Goal: Information Seeking & Learning: Learn about a topic

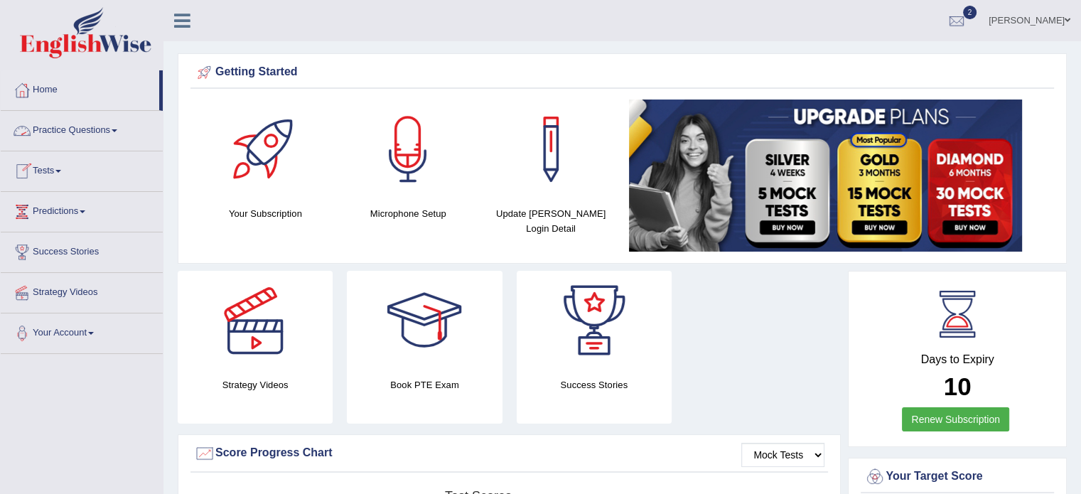
click at [91, 134] on link "Practice Questions" at bounding box center [82, 129] width 162 height 36
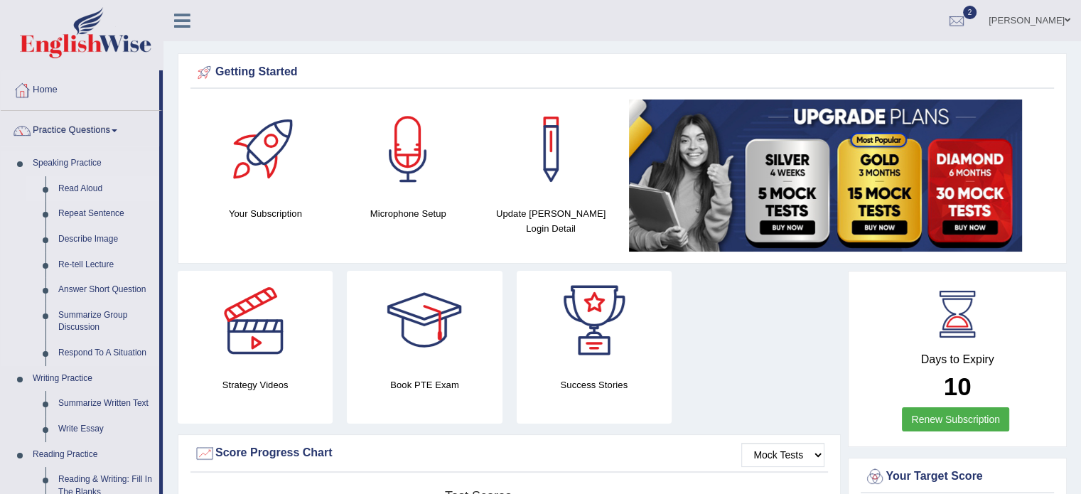
click at [73, 195] on link "Read Aloud" at bounding box center [105, 189] width 107 height 26
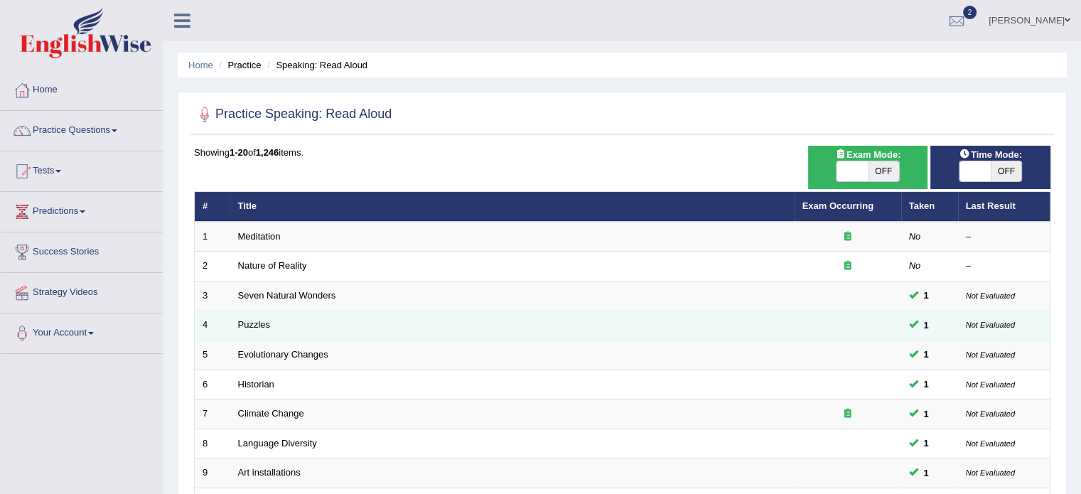
click at [321, 331] on td "Puzzles" at bounding box center [512, 326] width 565 height 30
click at [253, 325] on link "Puzzles" at bounding box center [254, 324] width 33 height 11
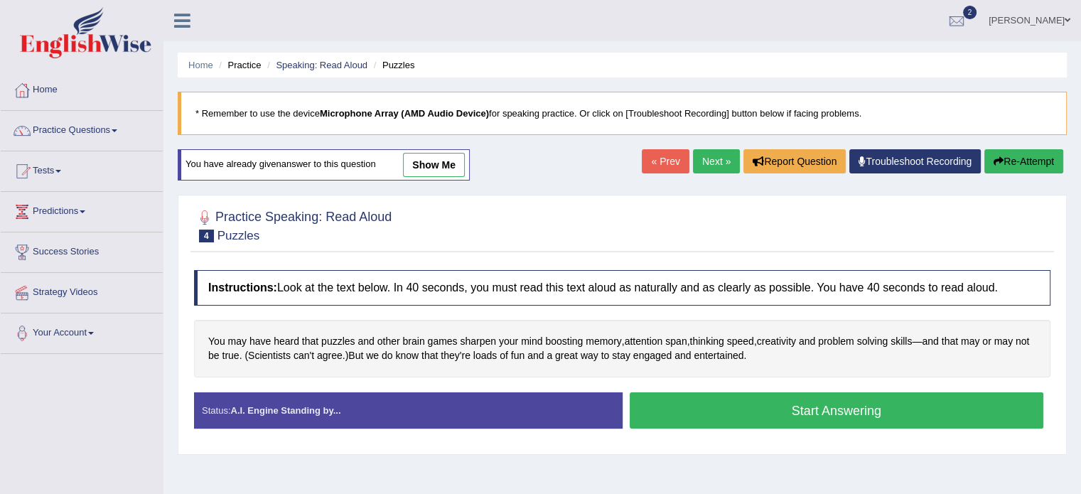
click at [753, 400] on button "Start Answering" at bounding box center [837, 410] width 415 height 36
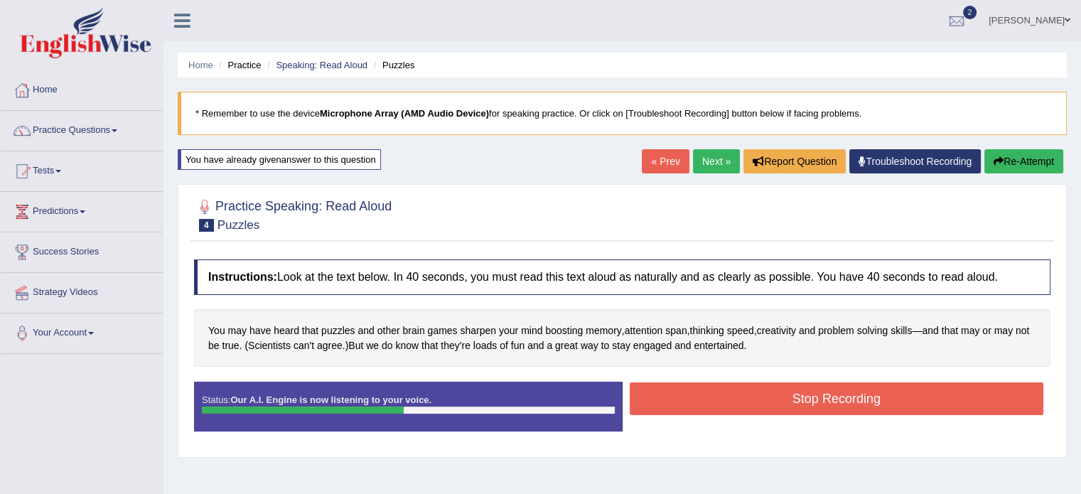
click at [753, 400] on button "Stop Recording" at bounding box center [837, 399] width 415 height 33
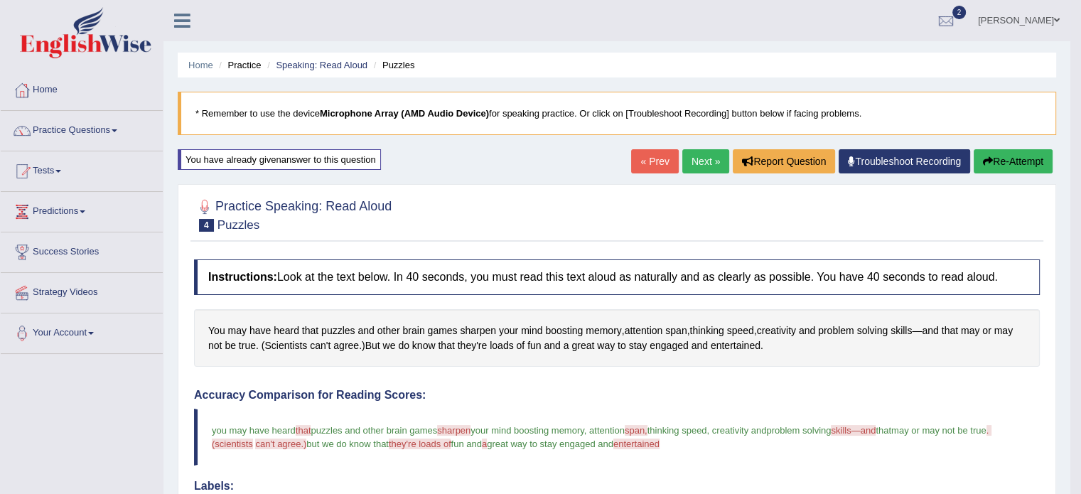
click at [706, 166] on link "Next »" at bounding box center [706, 161] width 47 height 24
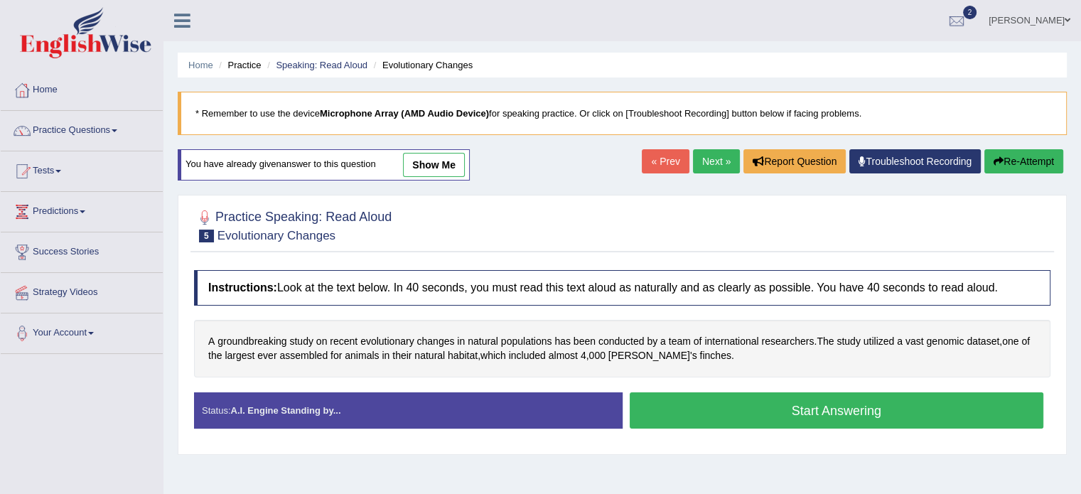
click at [774, 400] on button "Start Answering" at bounding box center [837, 410] width 415 height 36
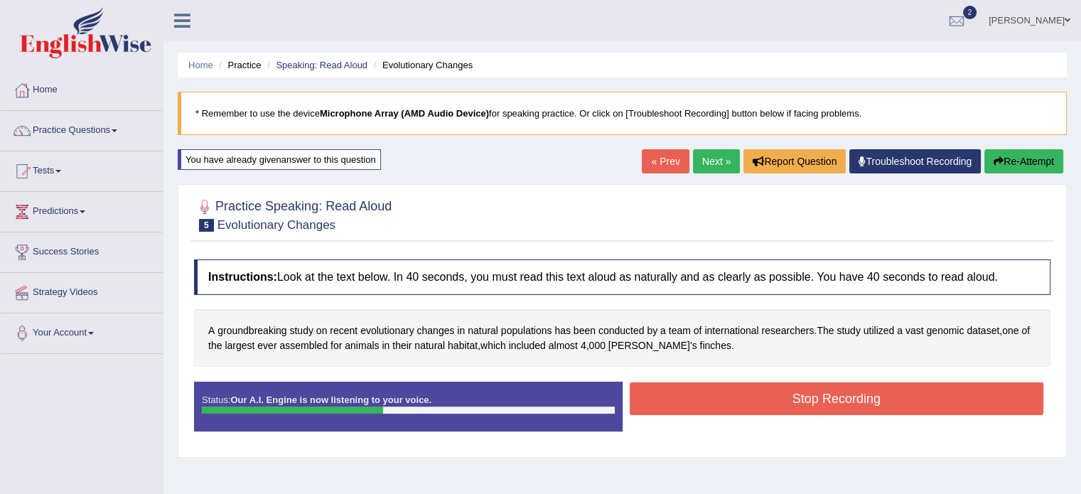
click at [774, 400] on button "Stop Recording" at bounding box center [837, 399] width 415 height 33
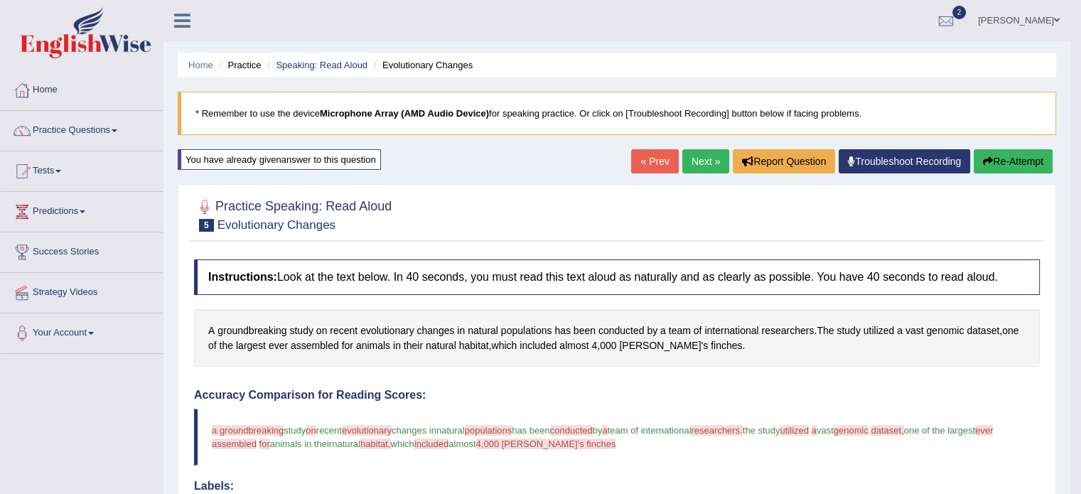
click at [703, 166] on link "Next »" at bounding box center [706, 161] width 47 height 24
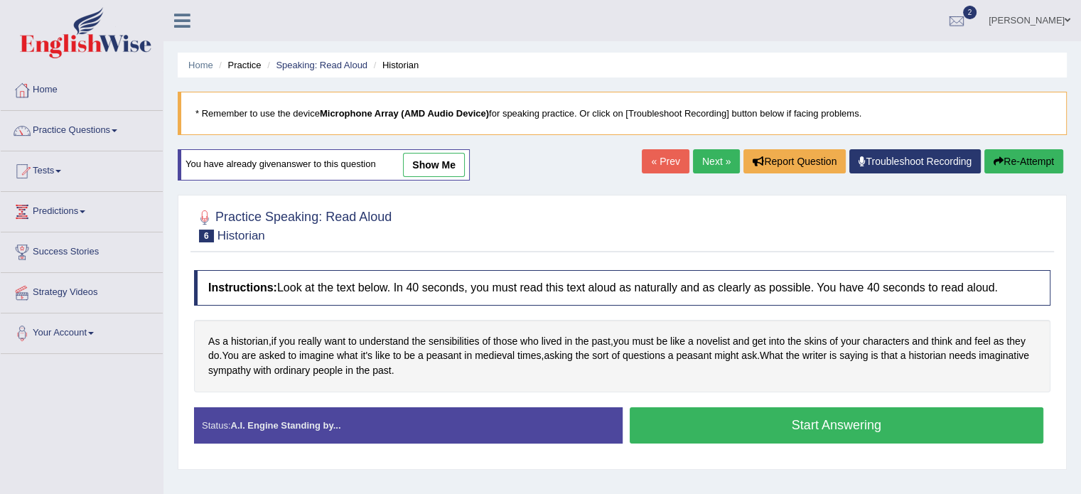
click at [745, 423] on button "Start Answering" at bounding box center [837, 425] width 415 height 36
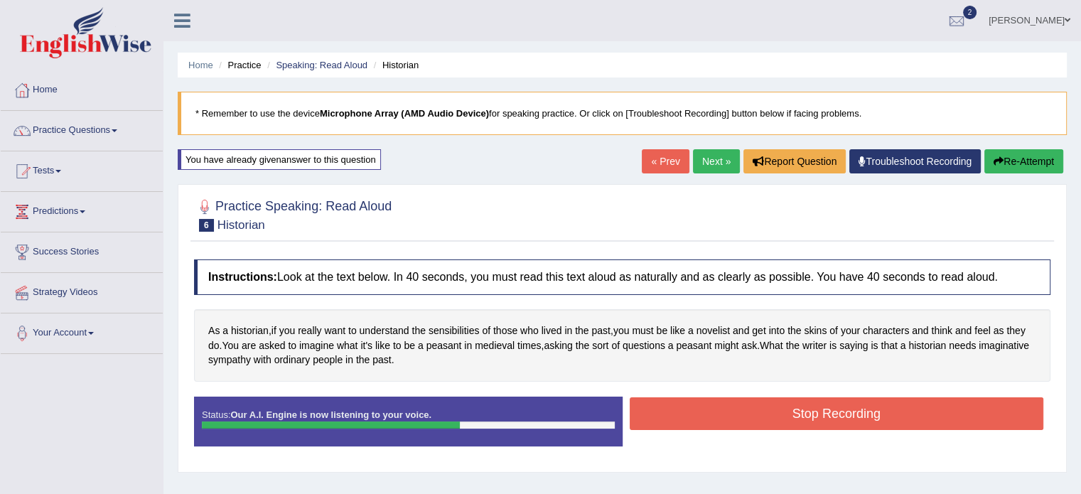
click at [1030, 151] on button "Re-Attempt" at bounding box center [1024, 161] width 79 height 24
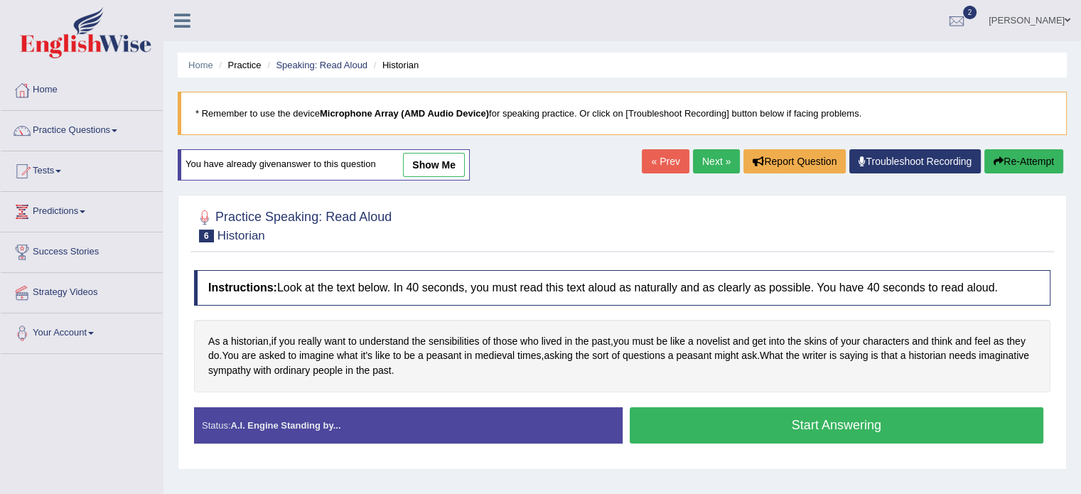
click at [705, 163] on link "Next »" at bounding box center [716, 161] width 47 height 24
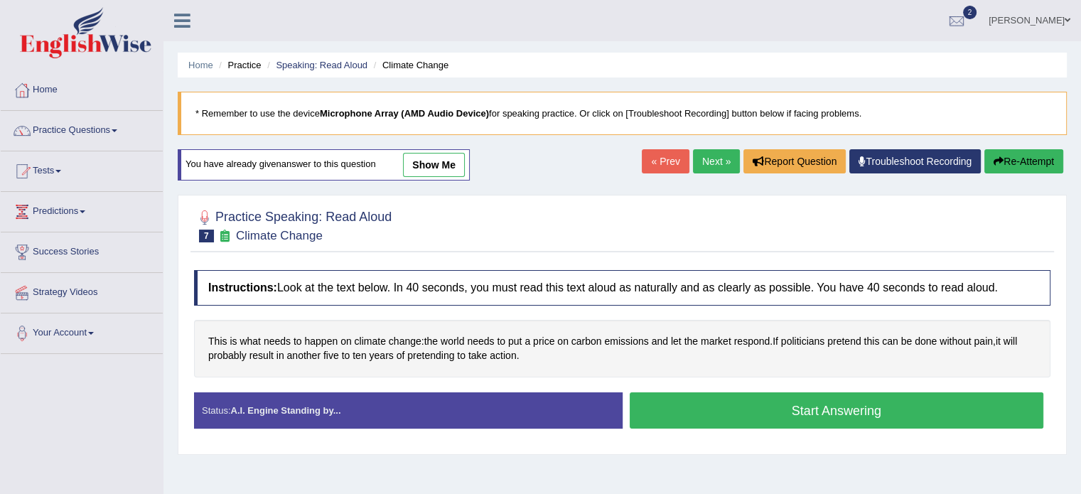
click at [774, 402] on button "Start Answering" at bounding box center [837, 410] width 415 height 36
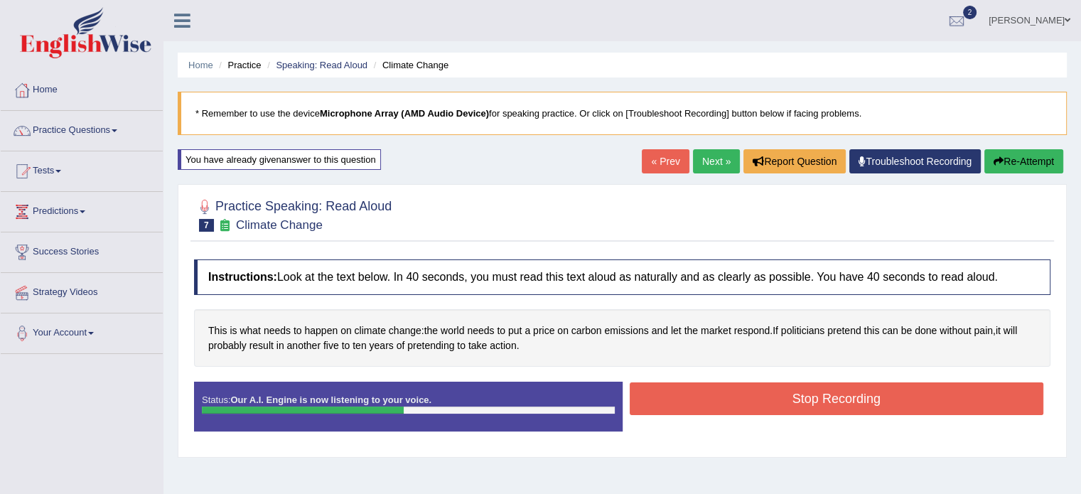
click at [767, 397] on button "Stop Recording" at bounding box center [837, 399] width 415 height 33
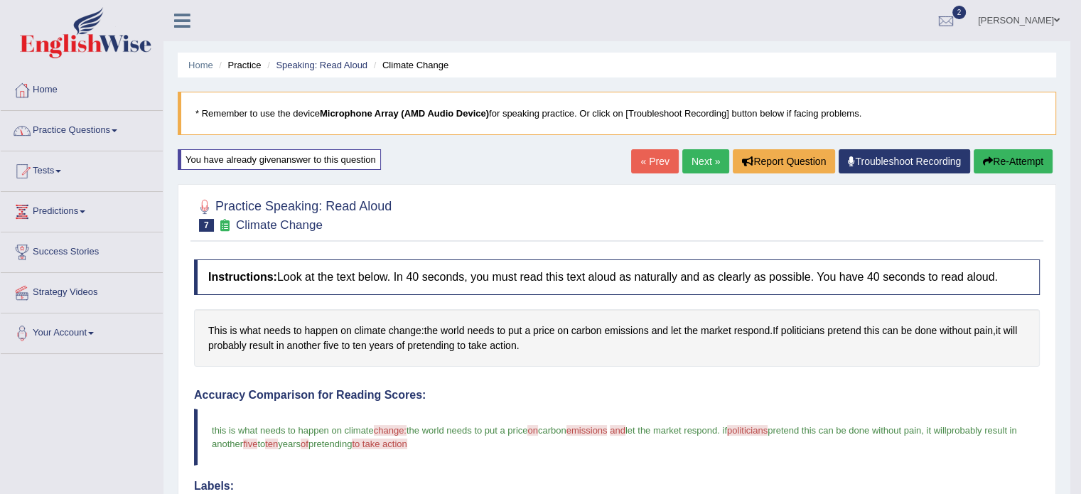
click at [82, 136] on link "Practice Questions" at bounding box center [82, 129] width 162 height 36
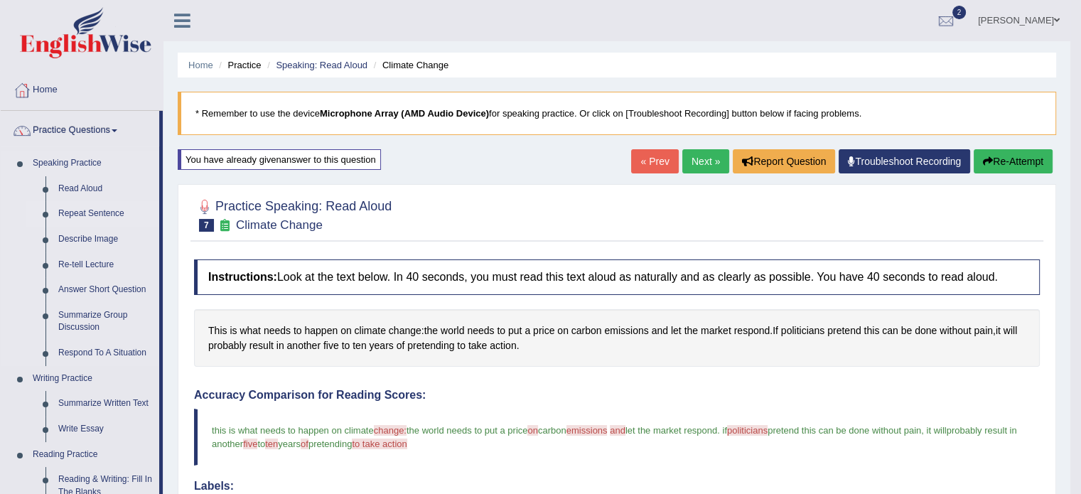
click at [91, 217] on link "Repeat Sentence" at bounding box center [105, 214] width 107 height 26
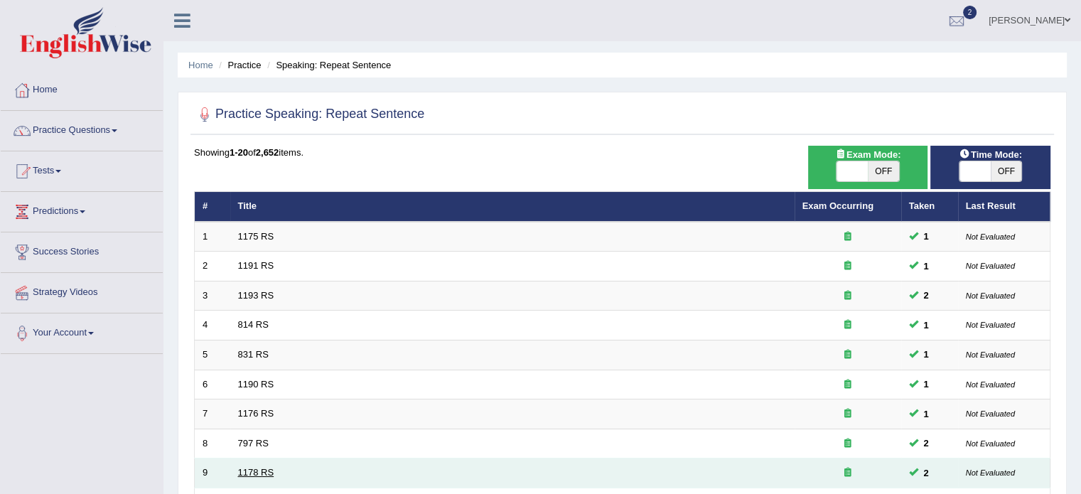
click at [245, 469] on link "1178 RS" at bounding box center [256, 472] width 36 height 11
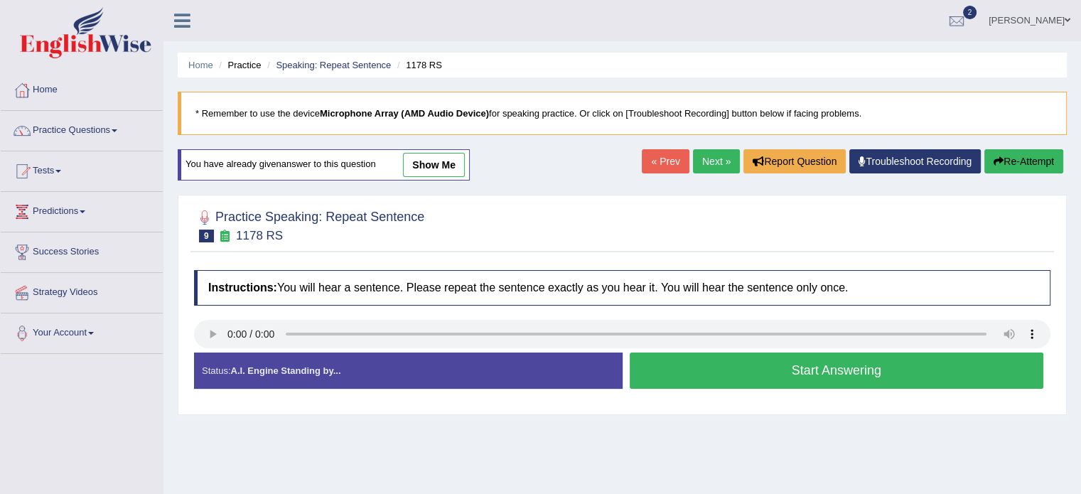
click at [717, 368] on button "Start Answering" at bounding box center [837, 371] width 415 height 36
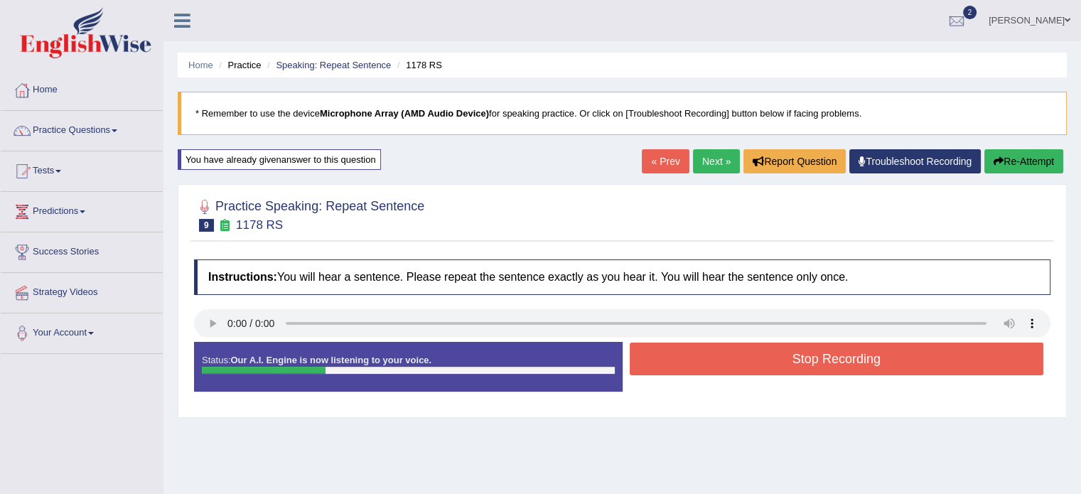
click at [717, 368] on button "Stop Recording" at bounding box center [837, 359] width 415 height 33
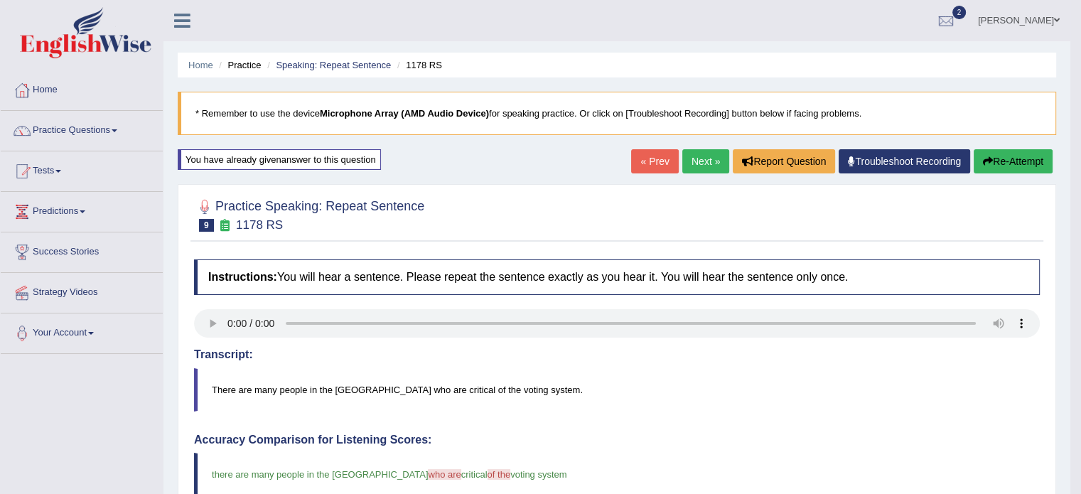
click at [692, 168] on link "Next »" at bounding box center [706, 161] width 47 height 24
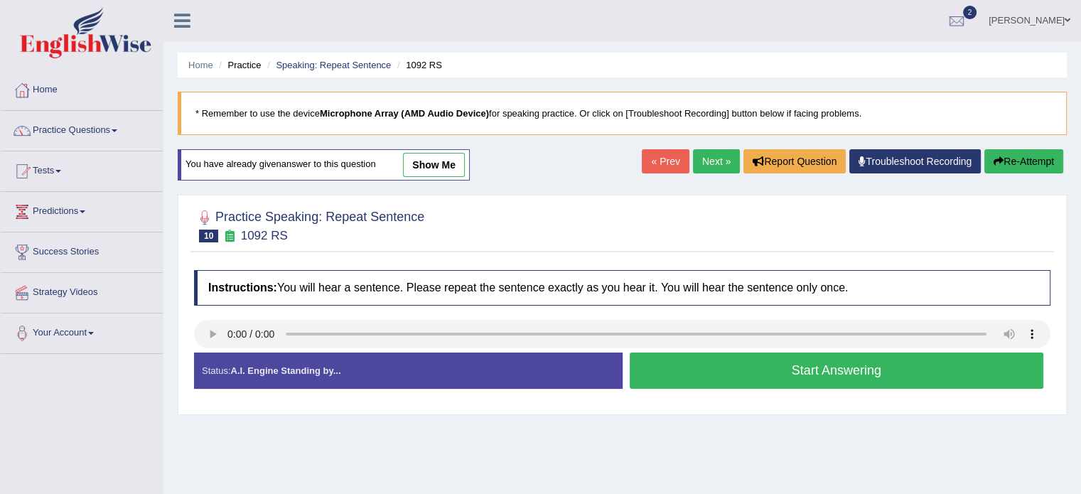
click at [668, 385] on button "Start Answering" at bounding box center [837, 371] width 415 height 36
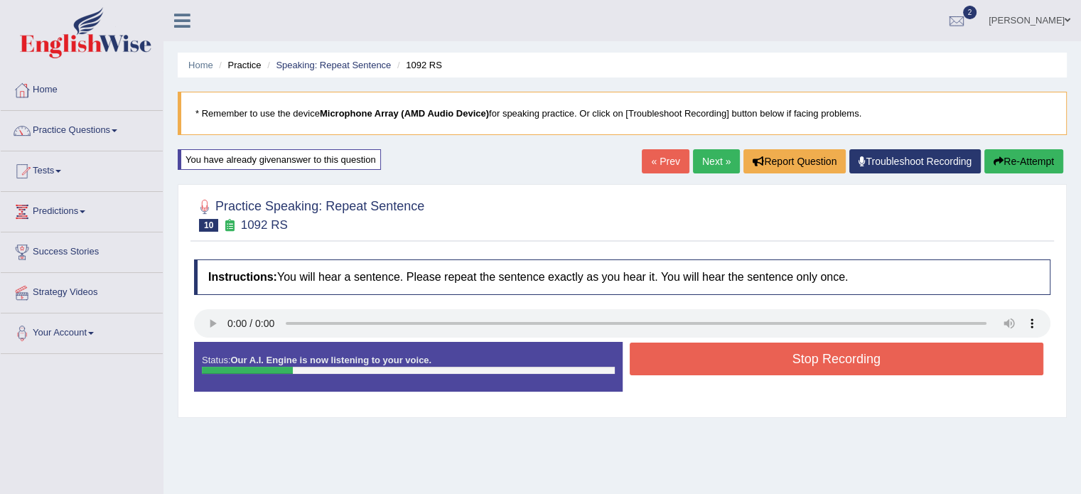
click at [680, 373] on button "Stop Recording" at bounding box center [837, 359] width 415 height 33
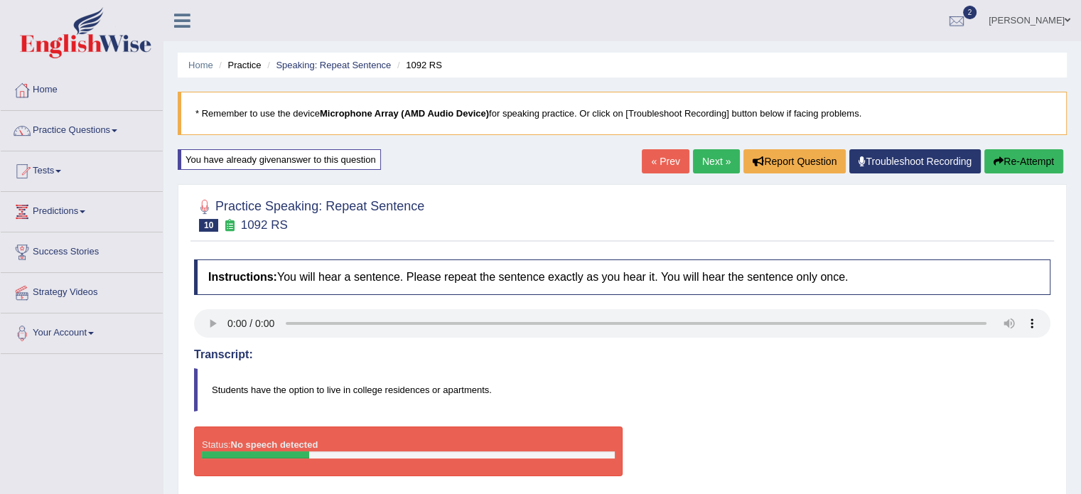
click at [1000, 157] on icon "button" at bounding box center [999, 161] width 10 height 10
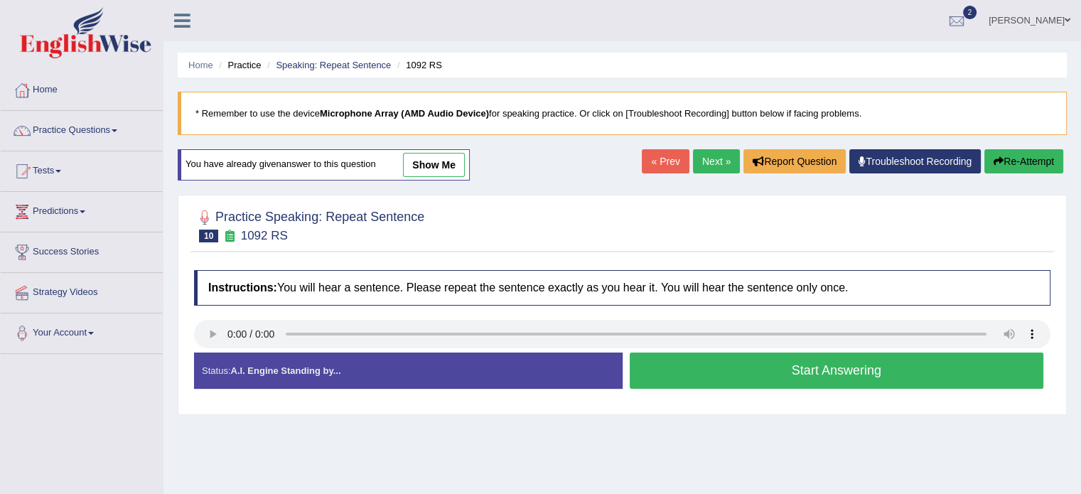
click at [733, 370] on button "Start Answering" at bounding box center [837, 371] width 415 height 36
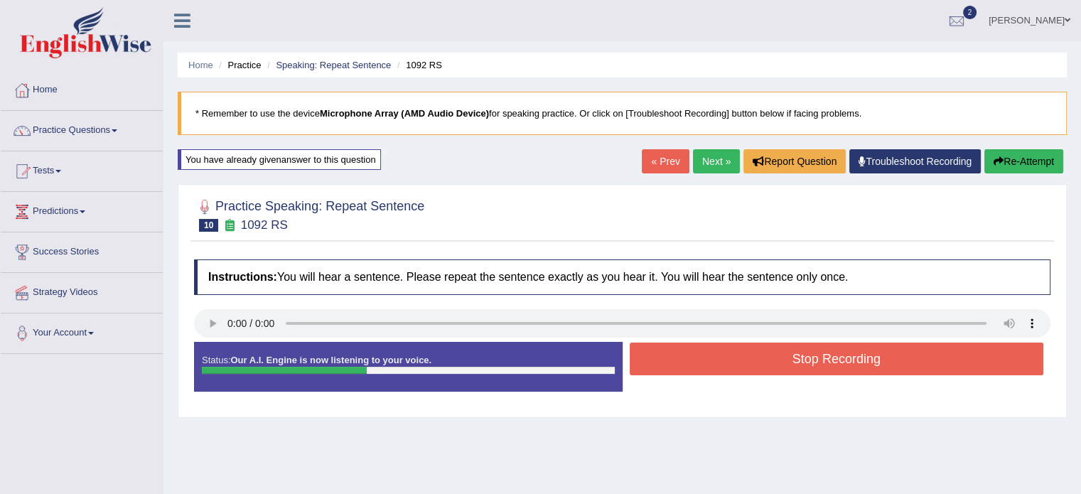
click at [739, 363] on button "Stop Recording" at bounding box center [837, 359] width 415 height 33
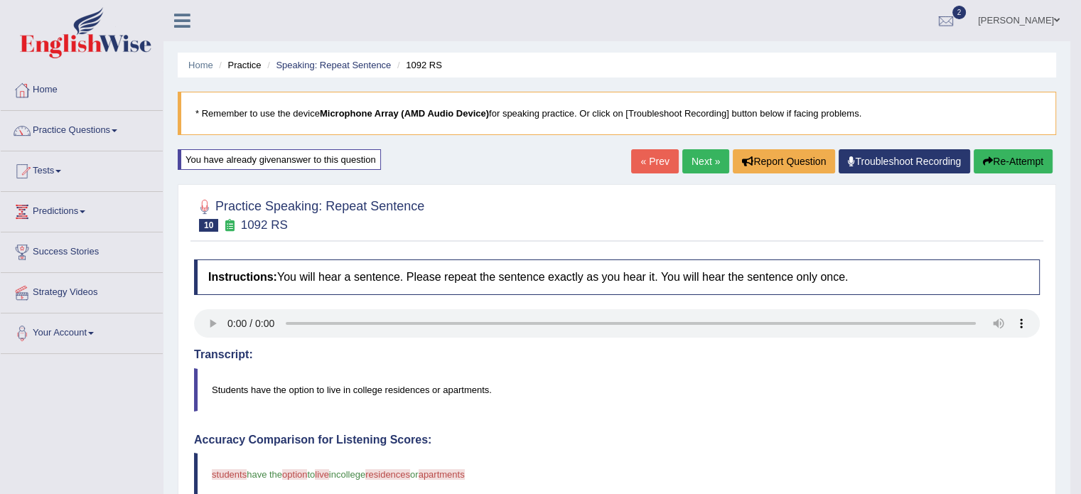
click at [708, 156] on link "Next »" at bounding box center [706, 161] width 47 height 24
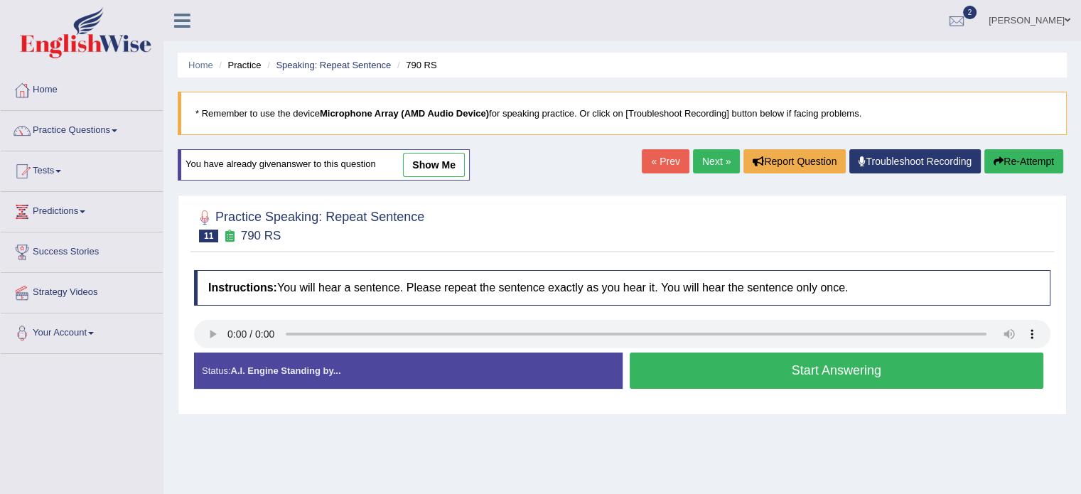
click at [688, 381] on button "Start Answering" at bounding box center [837, 371] width 415 height 36
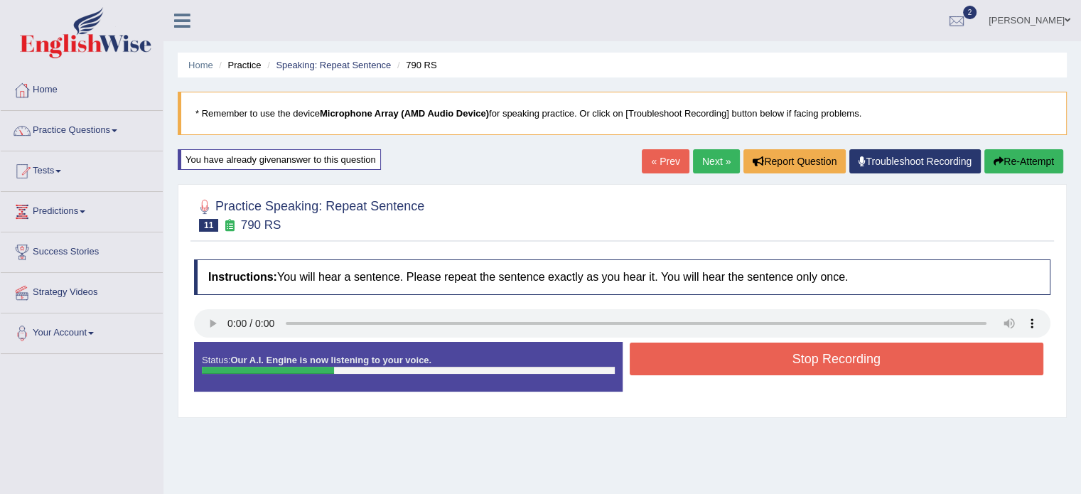
click at [708, 368] on button "Stop Recording" at bounding box center [837, 359] width 415 height 33
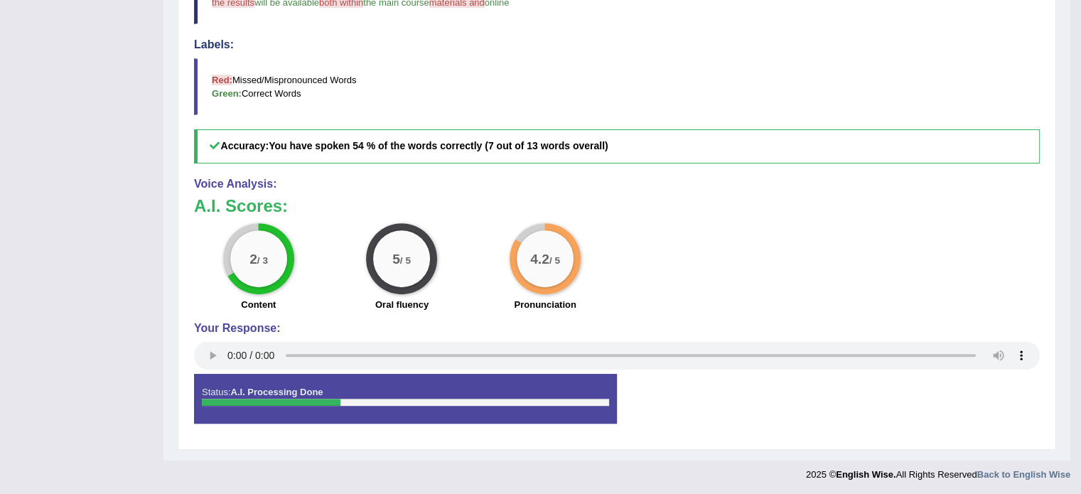
scroll to position [40, 0]
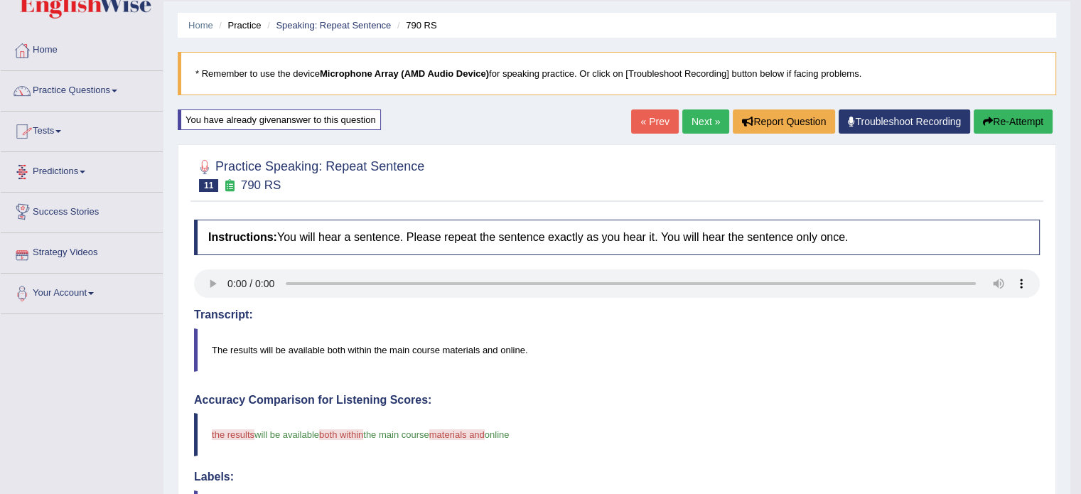
click at [56, 129] on link "Tests" at bounding box center [82, 130] width 162 height 36
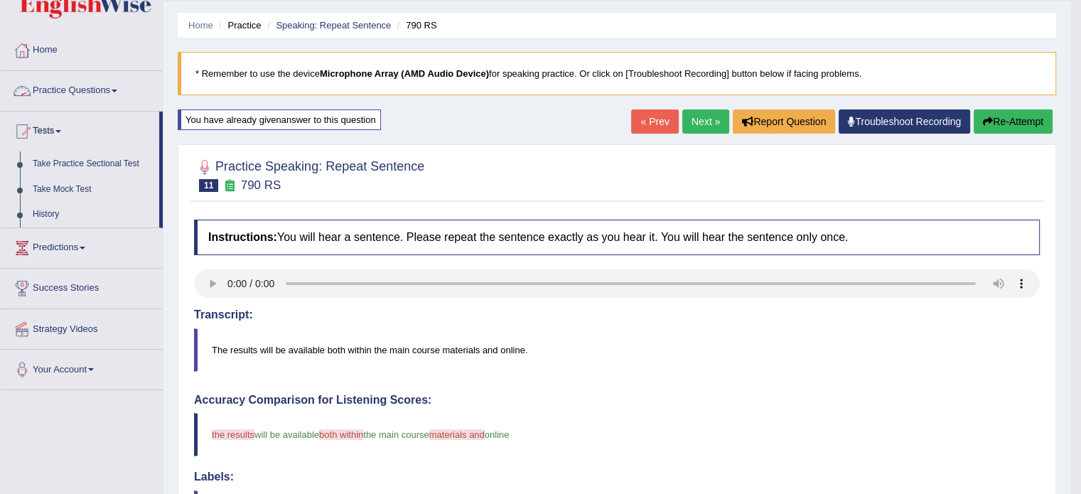
click at [98, 87] on link "Practice Questions" at bounding box center [82, 89] width 162 height 36
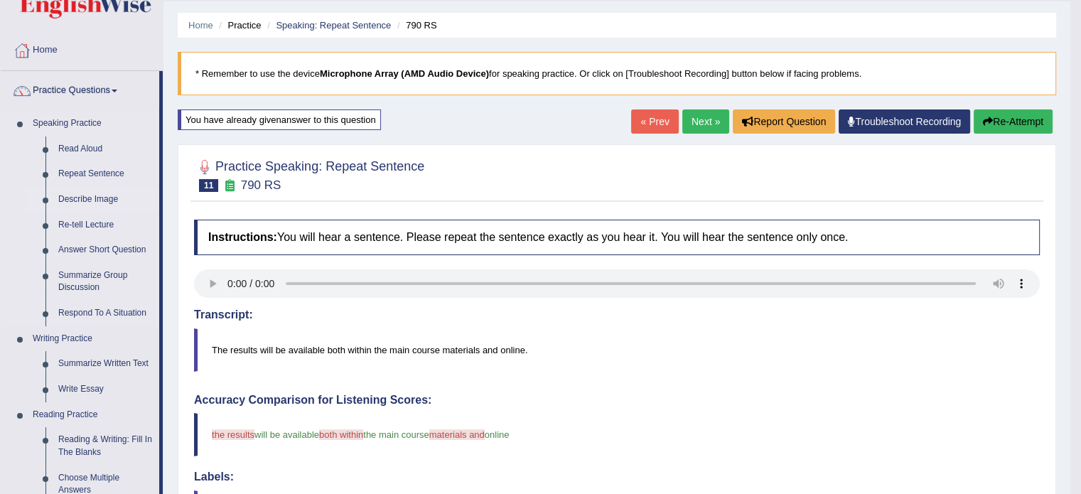
click at [76, 200] on link "Describe Image" at bounding box center [105, 200] width 107 height 26
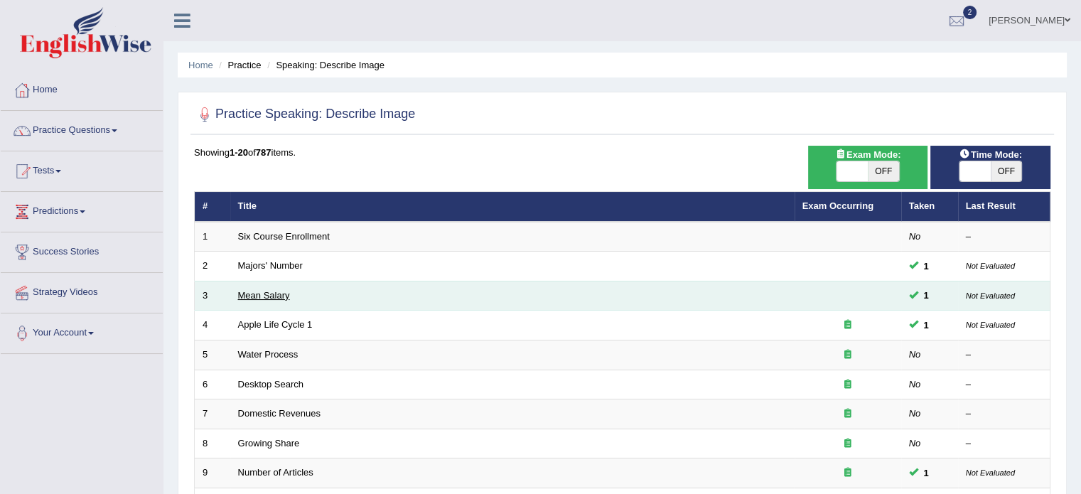
click at [255, 297] on link "Mean Salary" at bounding box center [264, 295] width 52 height 11
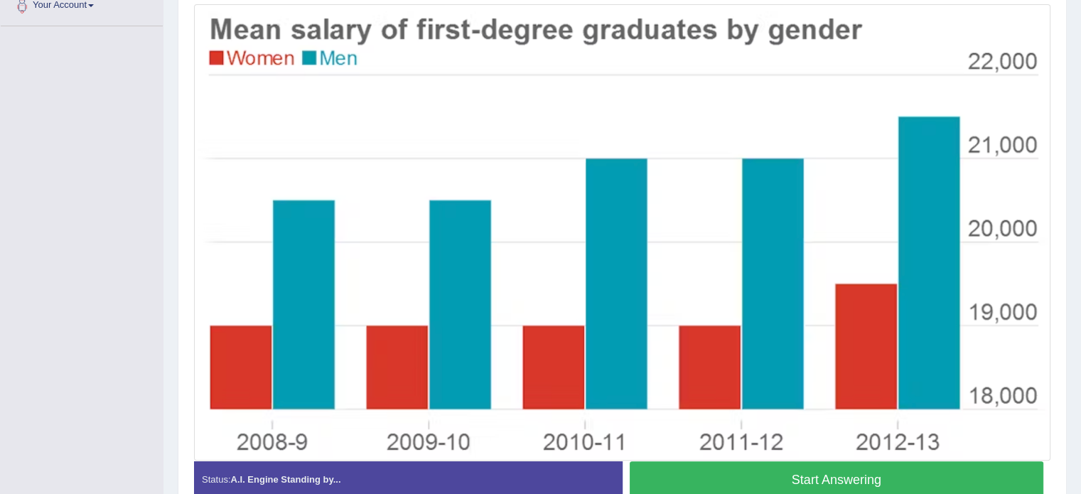
scroll to position [341, 0]
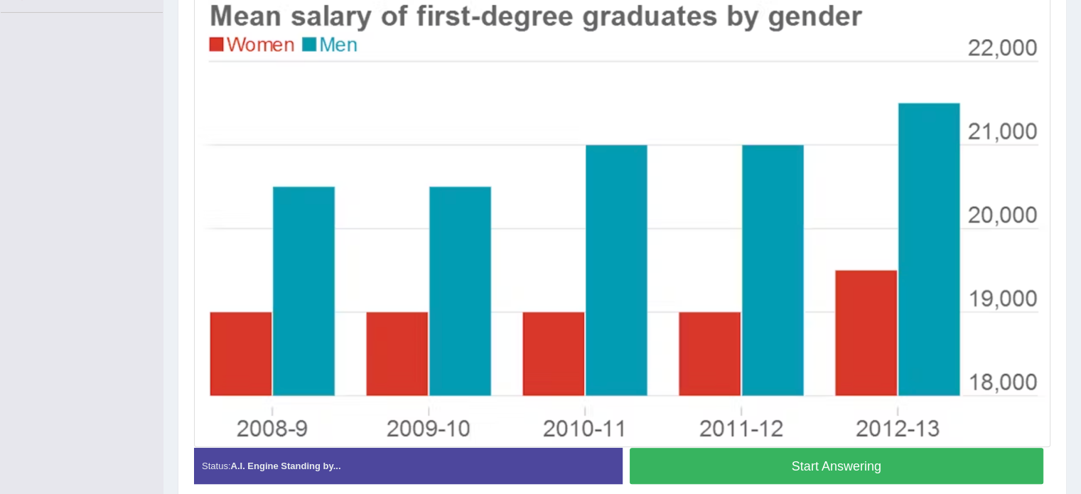
click at [779, 474] on button "Start Answering" at bounding box center [837, 466] width 415 height 36
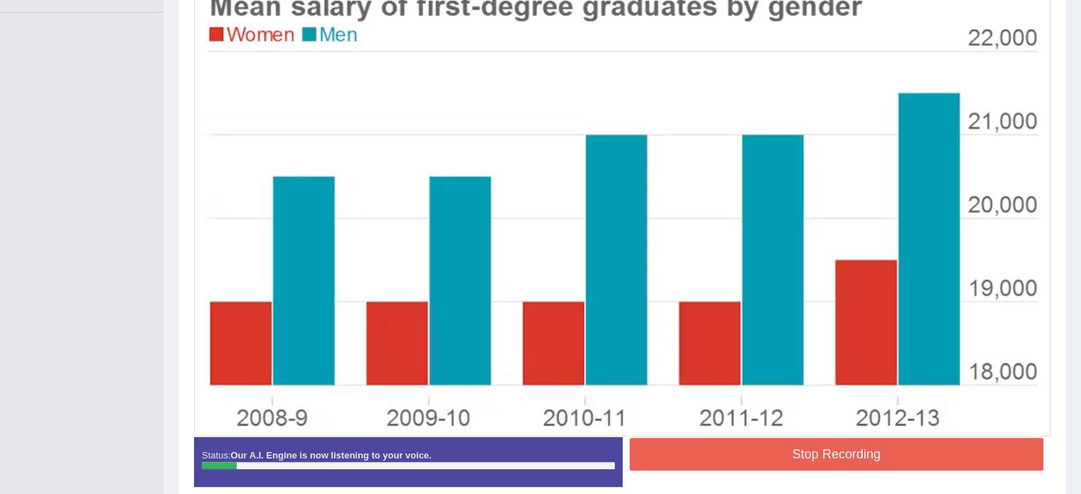
scroll to position [0, 0]
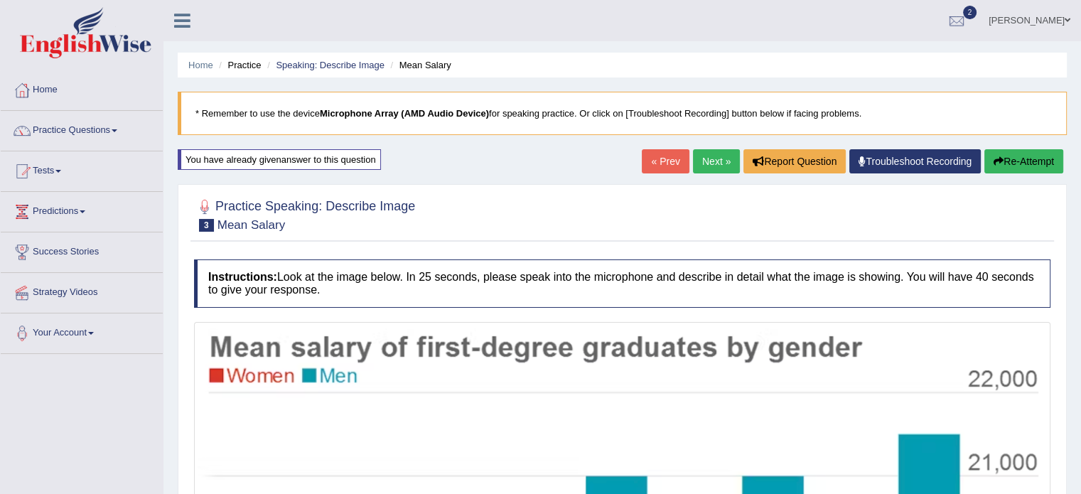
click at [1006, 164] on button "Re-Attempt" at bounding box center [1024, 161] width 79 height 24
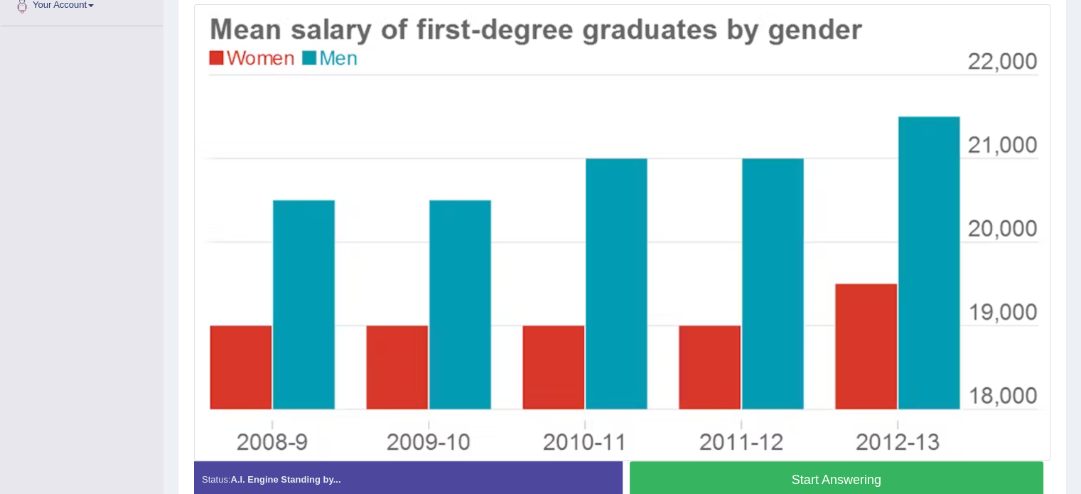
scroll to position [341, 0]
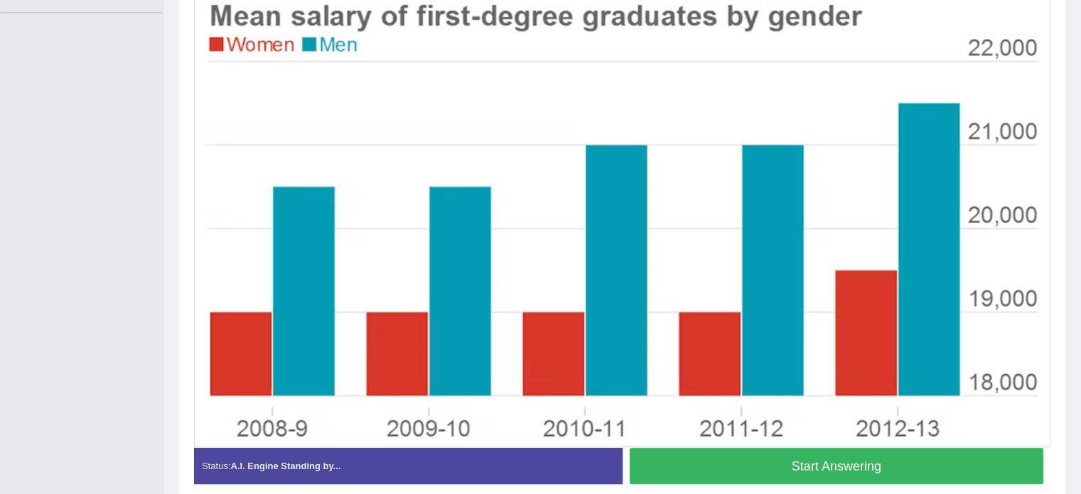
click at [767, 466] on button "Start Answering" at bounding box center [837, 466] width 415 height 36
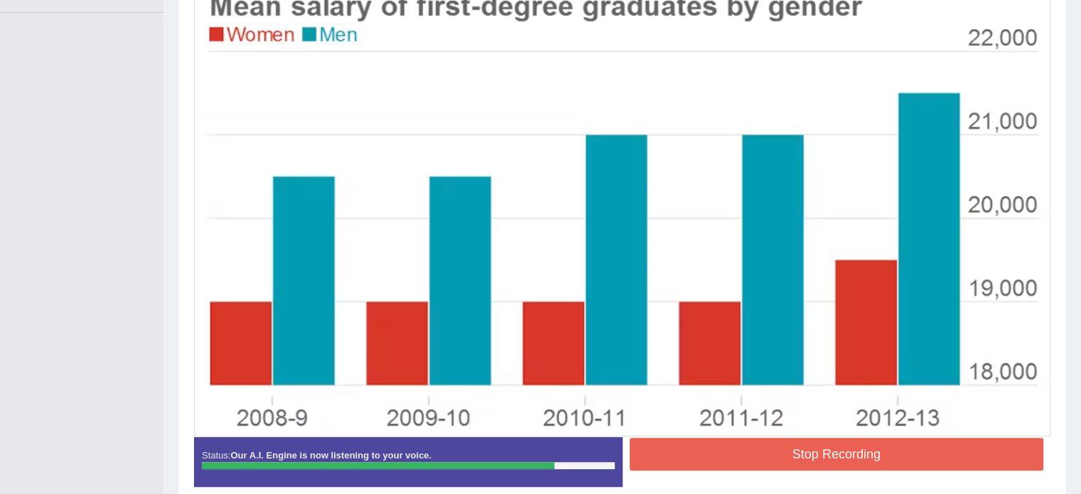
click at [767, 466] on button "Stop Recording" at bounding box center [837, 454] width 415 height 33
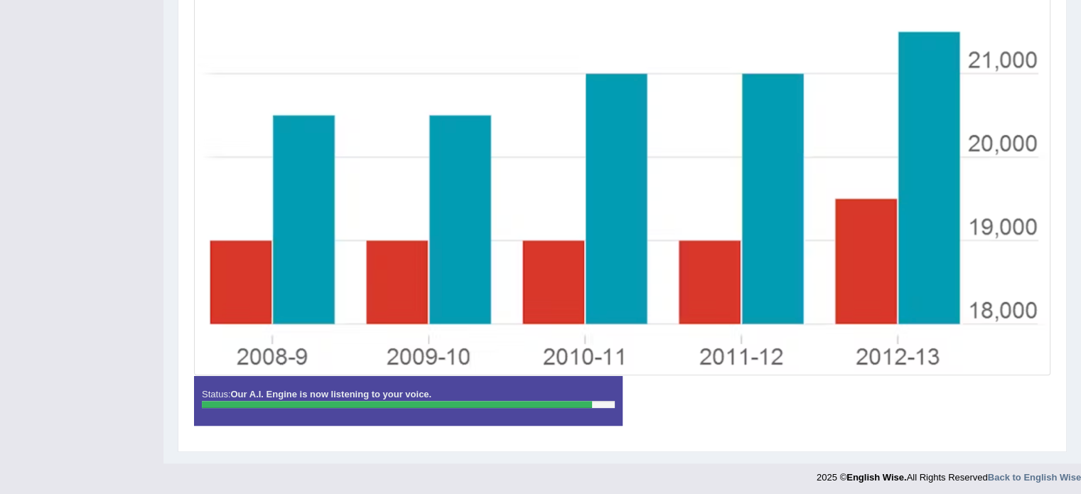
scroll to position [405, 0]
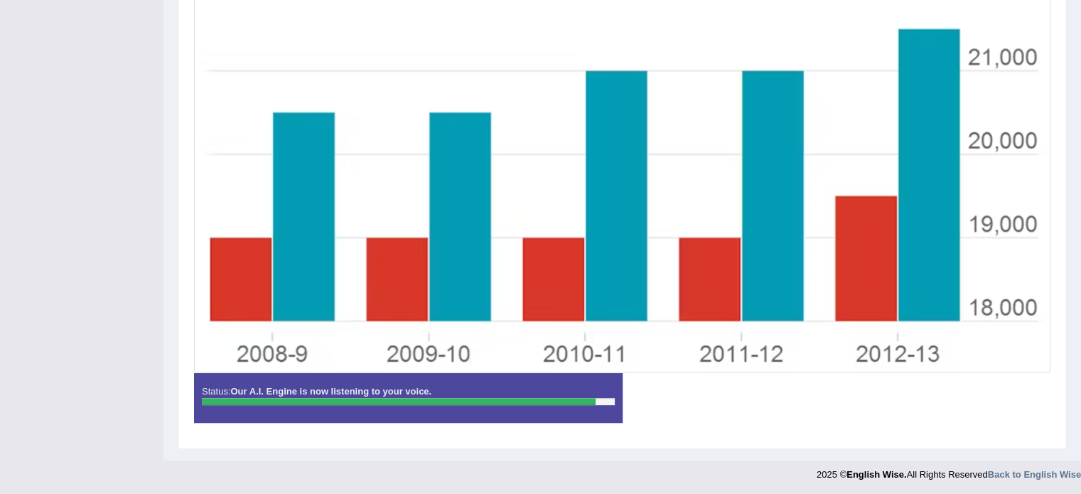
click at [1077, 479] on footer "2025 © English Wise. All Rights Reserved Back to English Wise" at bounding box center [540, 479] width 1081 height 36
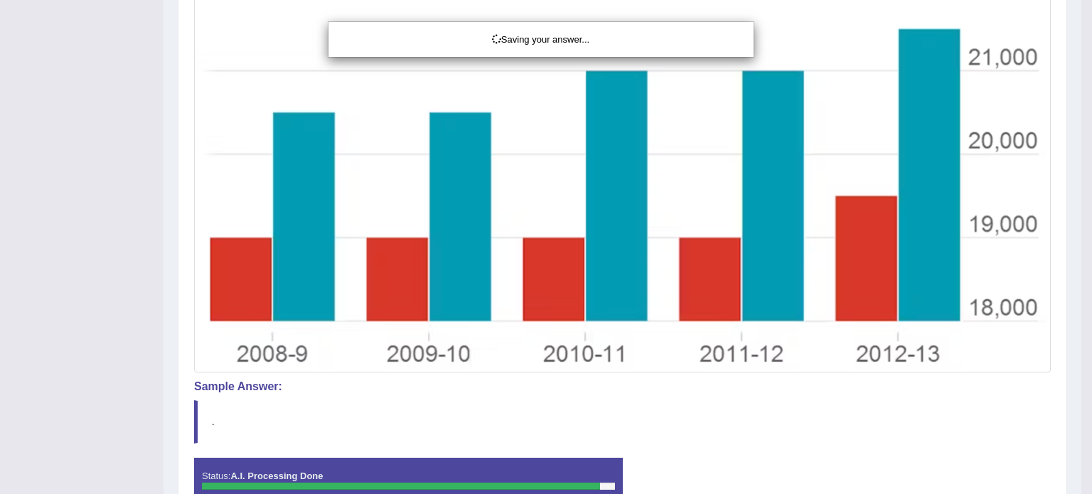
click at [1077, 479] on div "Saving your answer..." at bounding box center [546, 247] width 1092 height 494
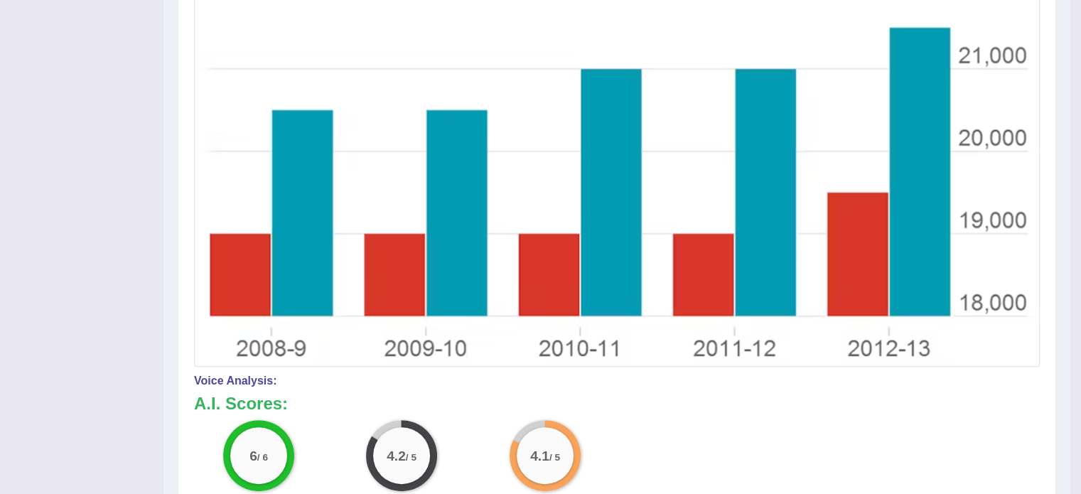
scroll to position [0, 0]
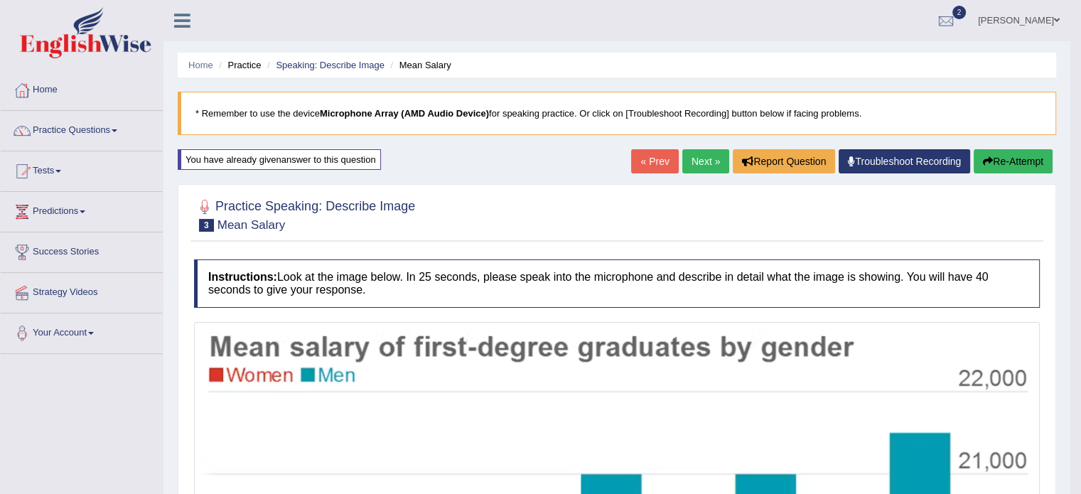
click at [698, 173] on link "Next »" at bounding box center [706, 161] width 47 height 24
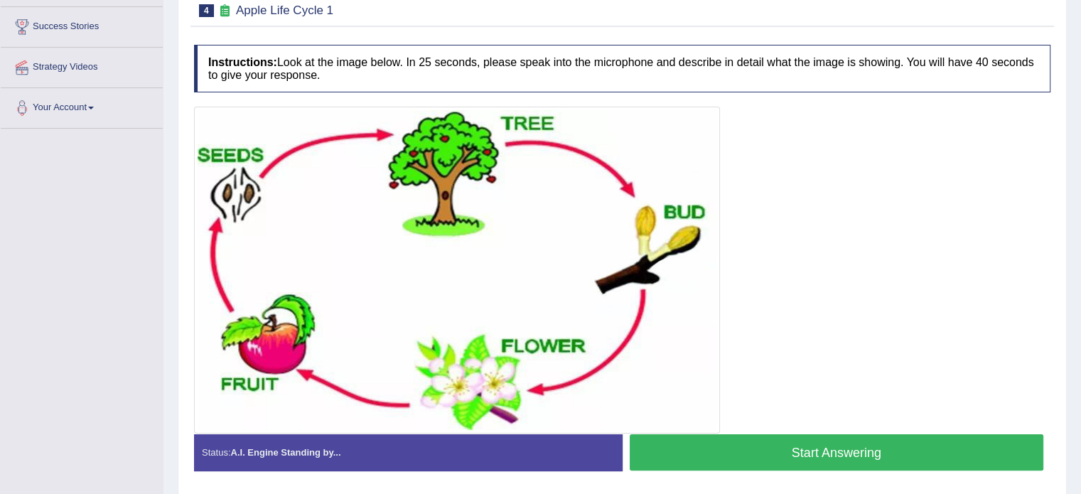
scroll to position [228, 0]
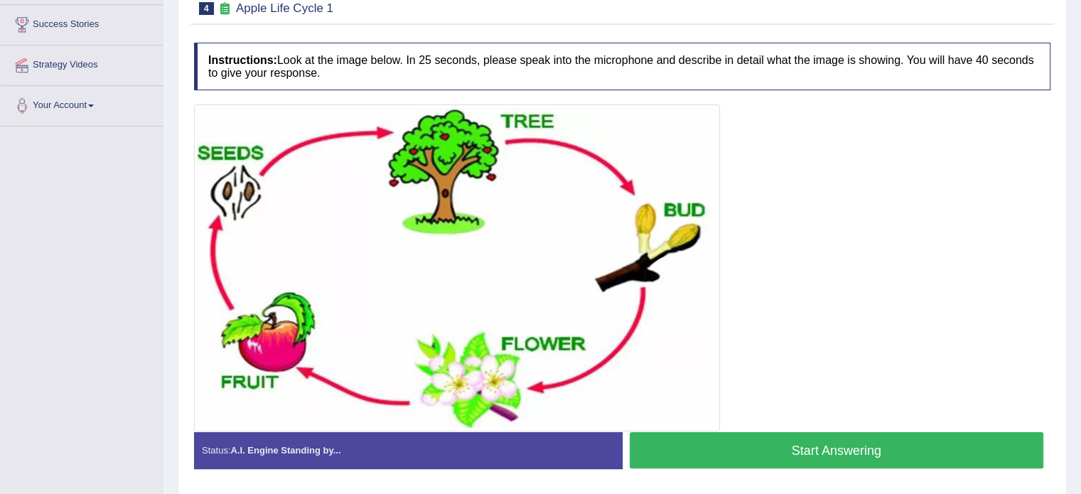
click at [819, 455] on button "Start Answering" at bounding box center [837, 450] width 415 height 36
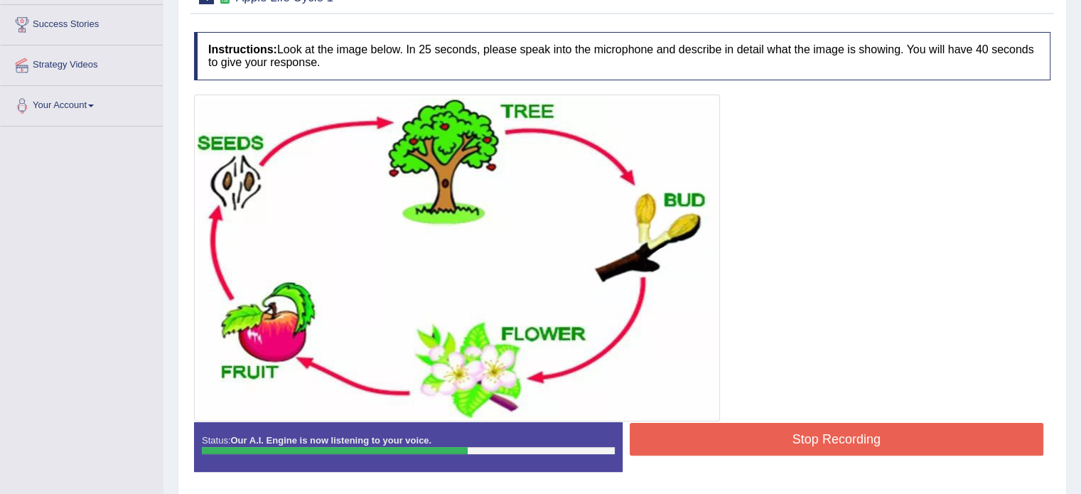
click at [813, 431] on button "Stop Recording" at bounding box center [837, 439] width 415 height 33
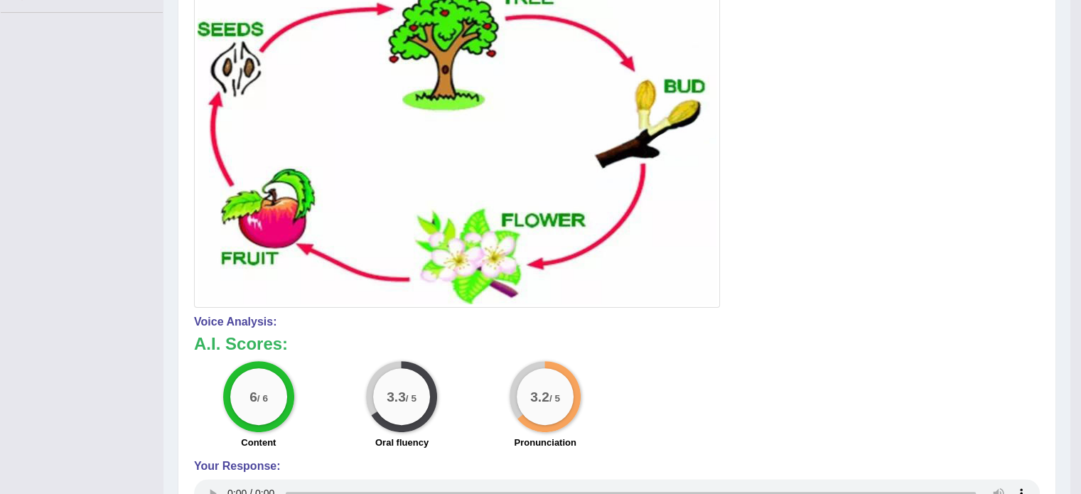
scroll to position [0, 0]
